Goal: Information Seeking & Learning: Find specific fact

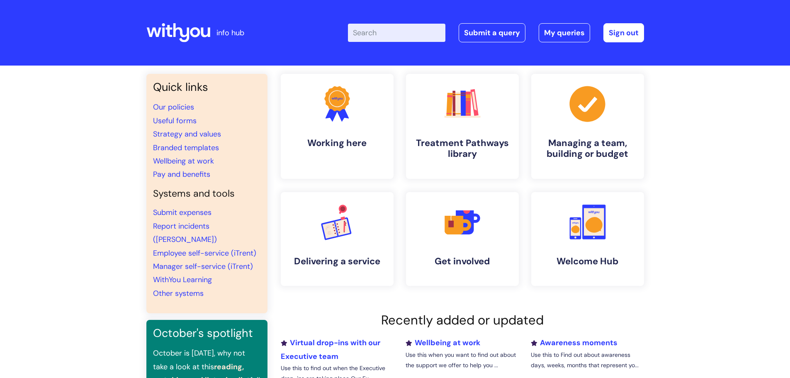
click at [383, 33] on input "Enter your search term here..." at bounding box center [396, 33] width 97 height 18
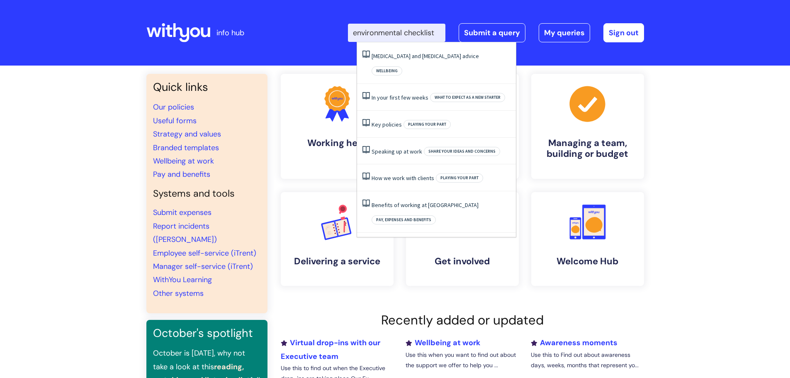
scroll to position [0, 3]
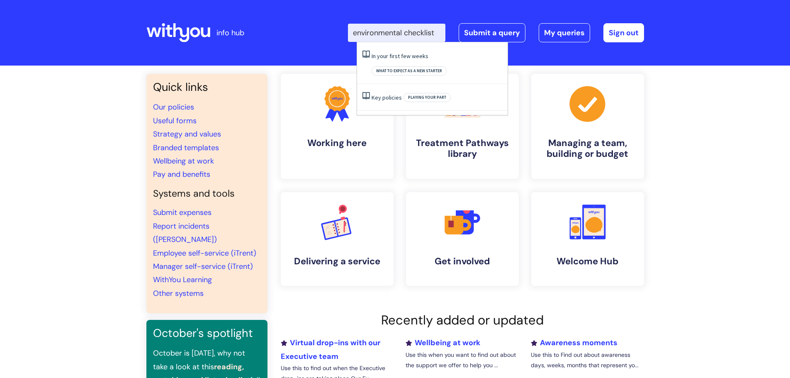
type input "environmental checklist"
click button "Search" at bounding box center [0, 0] width 0 height 0
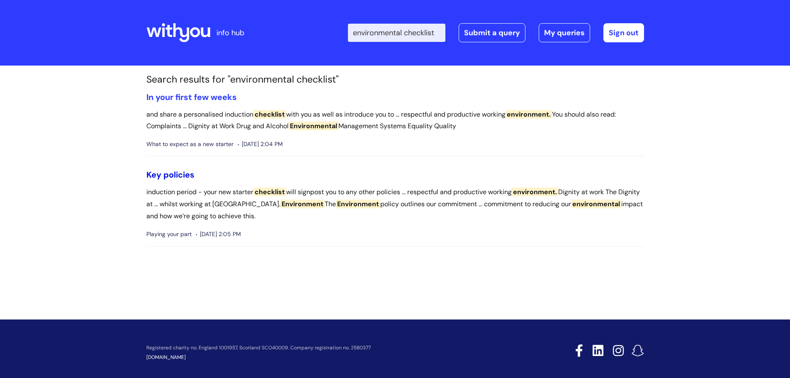
click at [184, 174] on link "Key policies" at bounding box center [170, 174] width 48 height 11
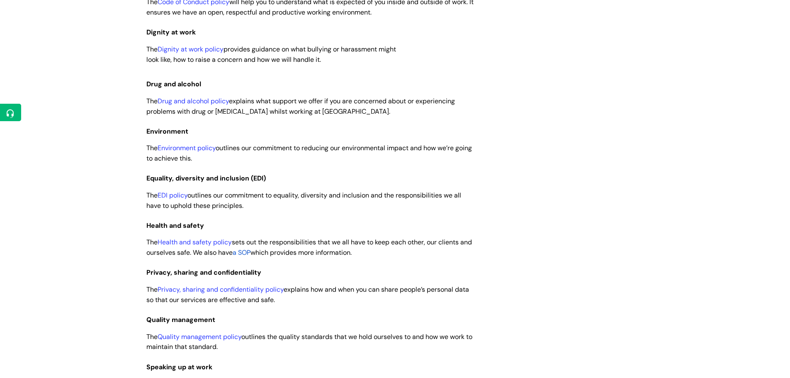
scroll to position [373, 0]
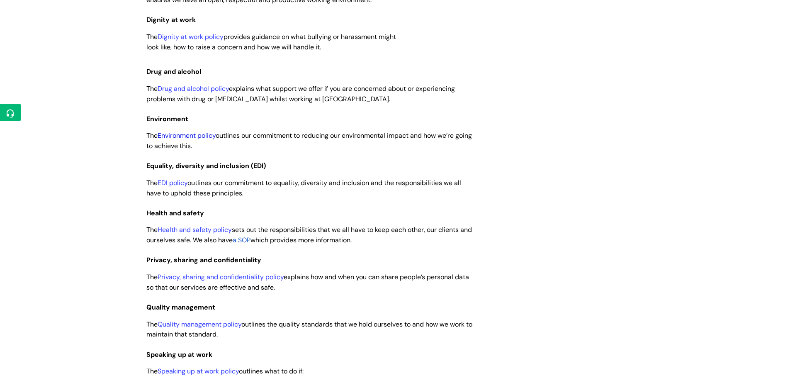
click at [195, 136] on link "Environment policy" at bounding box center [187, 135] width 58 height 9
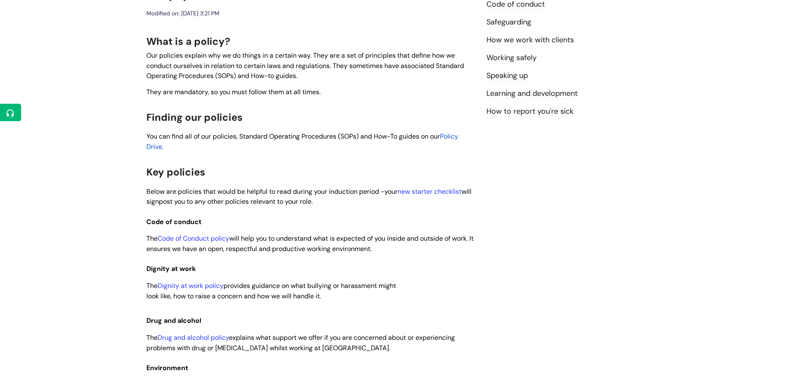
scroll to position [0, 0]
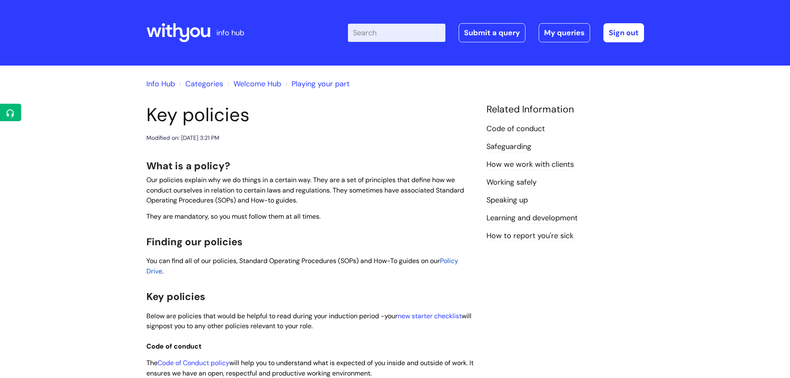
click at [374, 30] on input "Enter your search term here..." at bounding box center [396, 33] width 97 height 18
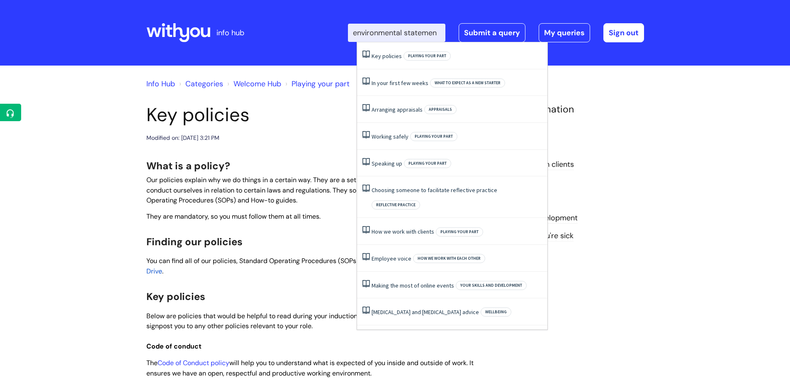
scroll to position [0, 7]
type input "environmental statement"
click button "Search" at bounding box center [0, 0] width 0 height 0
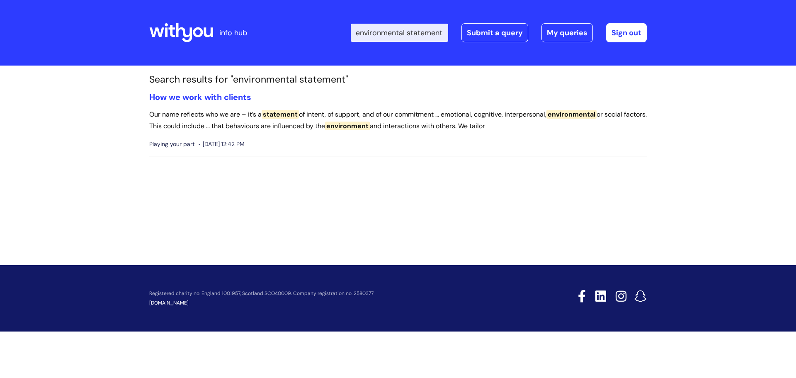
click at [393, 30] on input "environmental statement" at bounding box center [399, 33] width 97 height 18
click at [398, 36] on input "environmental statement" at bounding box center [399, 33] width 97 height 18
click at [197, 33] on icon at bounding box center [181, 33] width 64 height 20
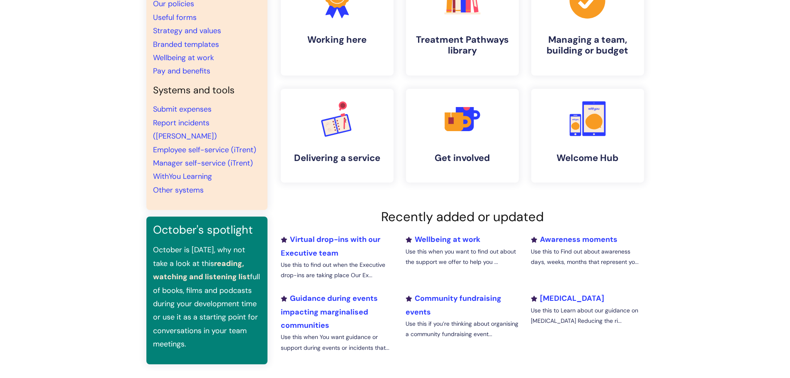
scroll to position [124, 0]
